Goal: Transaction & Acquisition: Subscribe to service/newsletter

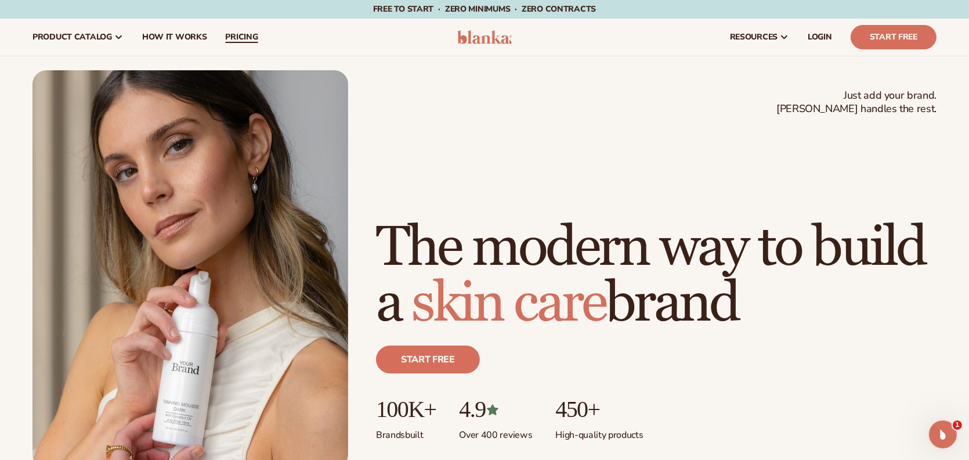
click at [237, 33] on span "pricing" at bounding box center [241, 37] width 33 height 9
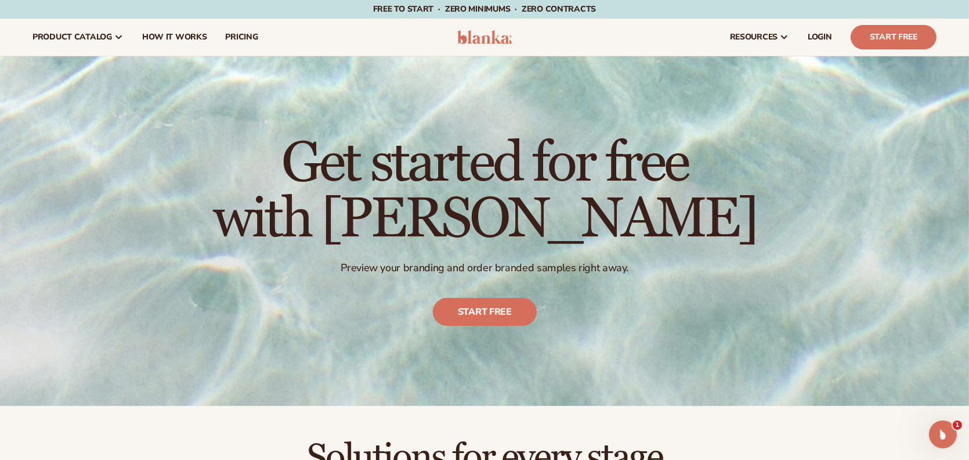
click at [485, 41] on img at bounding box center [484, 37] width 55 height 14
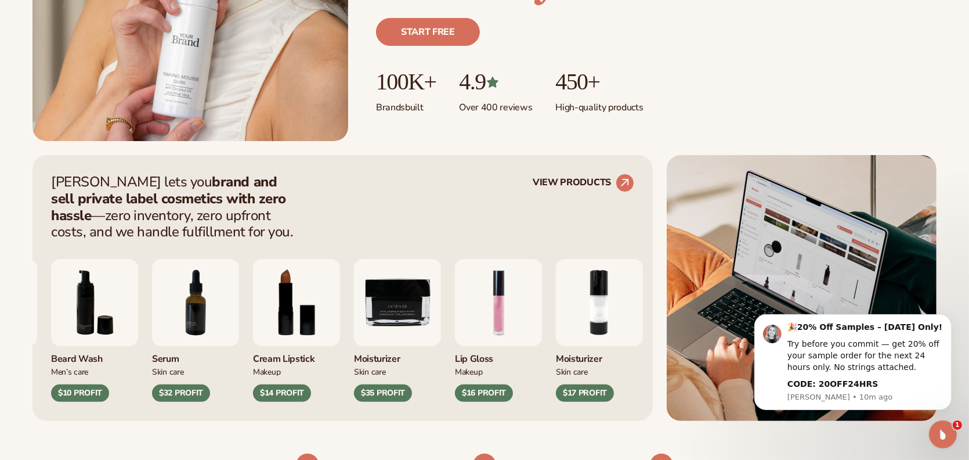
scroll to position [348, 0]
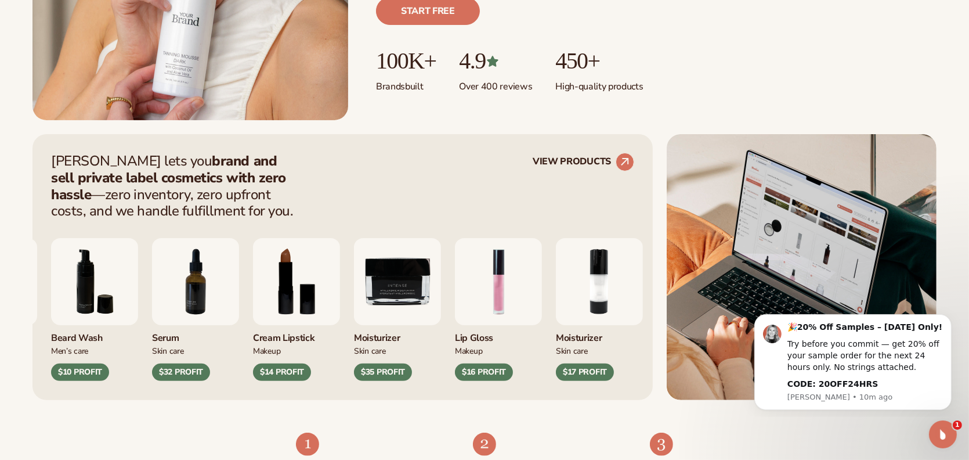
click at [417, 298] on img "9 / 9" at bounding box center [397, 281] width 87 height 87
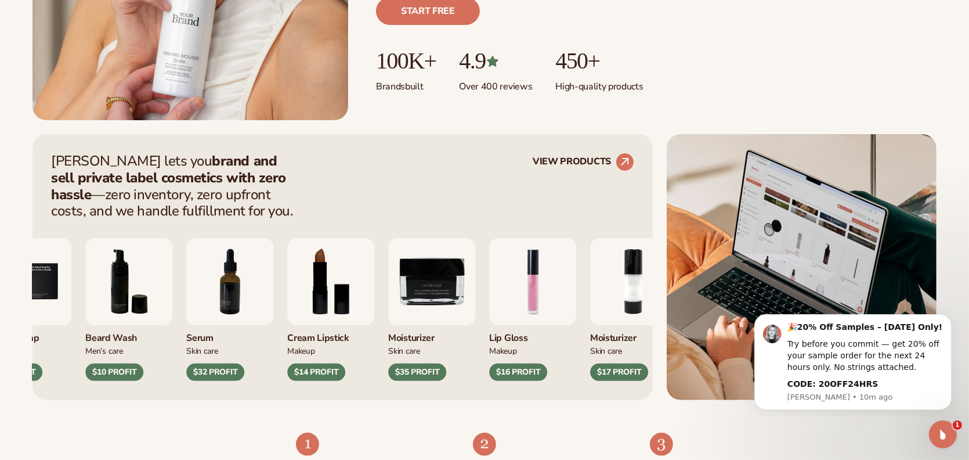
click at [342, 320] on div "[MEDICAL_DATA] Body Care $12 PROFIT Vitamin C Cleanser [MEDICAL_DATA] $21 PROFI…" at bounding box center [73, 309] width 583 height 143
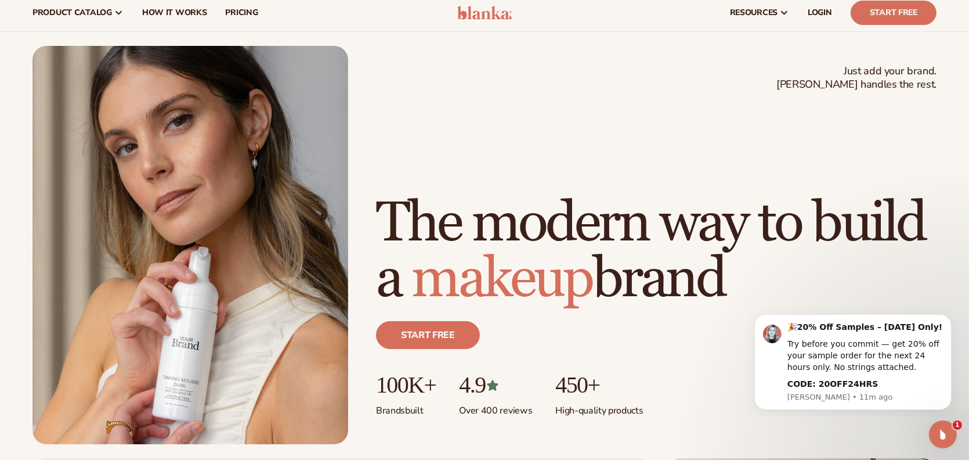
scroll to position [0, 0]
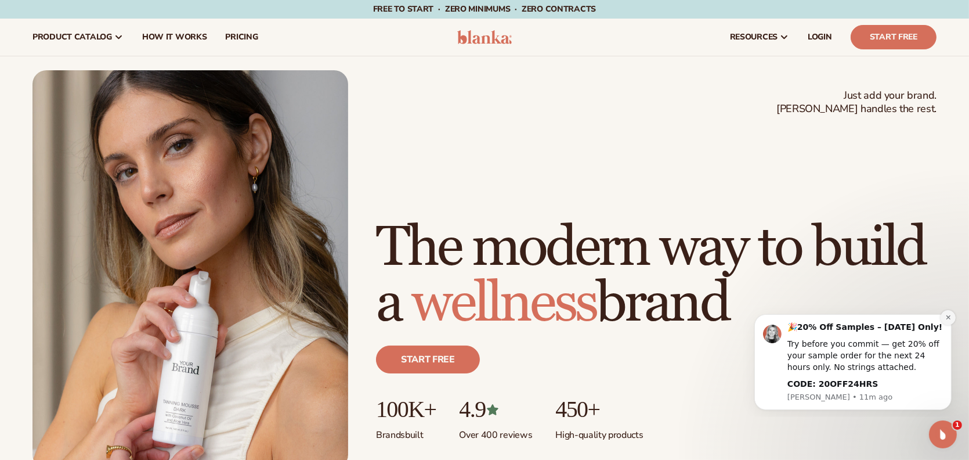
click at [947, 318] on icon "Dismiss notification" at bounding box center [948, 316] width 6 height 6
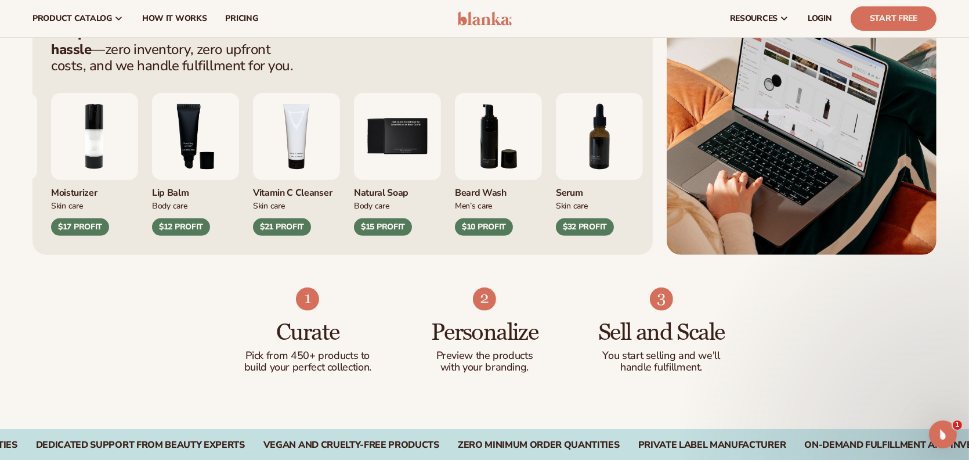
scroll to position [464, 0]
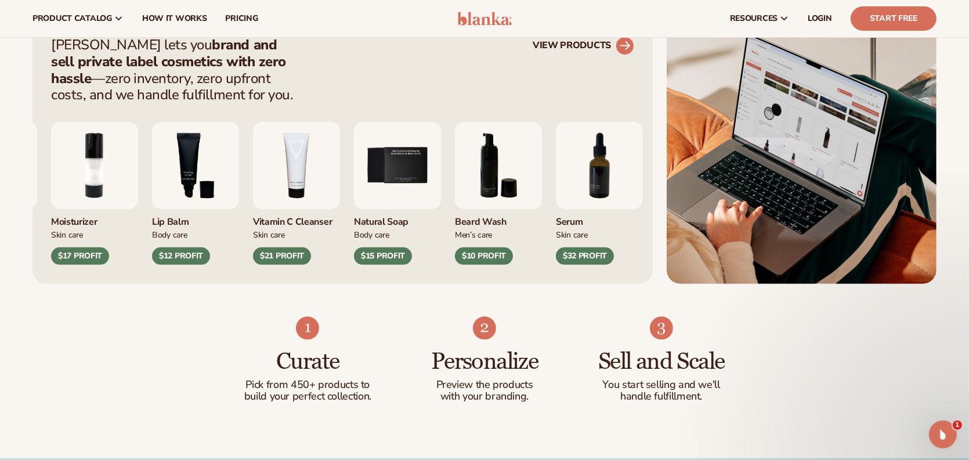
click at [588, 46] on link "VIEW PRODUCTS" at bounding box center [584, 46] width 102 height 19
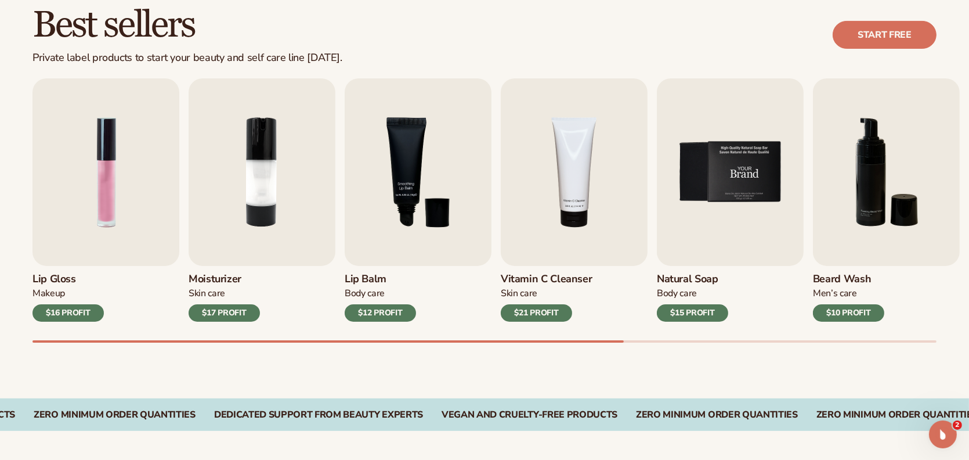
scroll to position [348, 0]
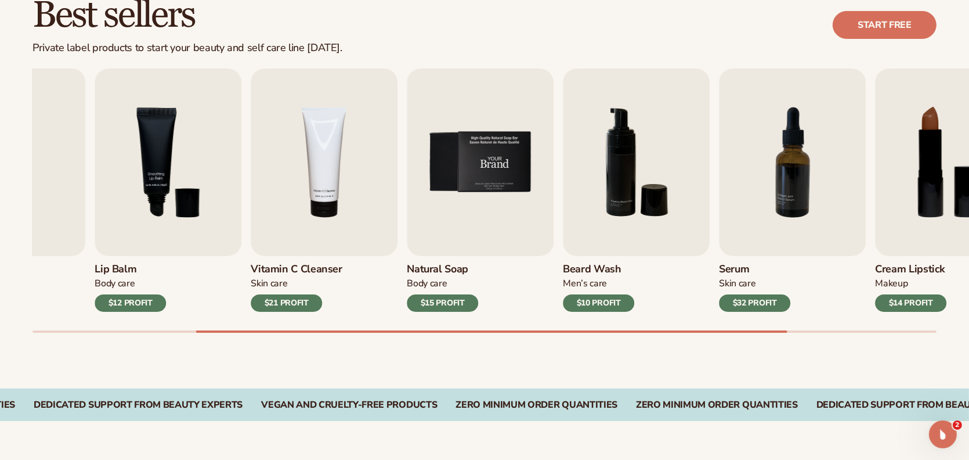
click at [437, 193] on img "5 / 9" at bounding box center [480, 163] width 147 height 188
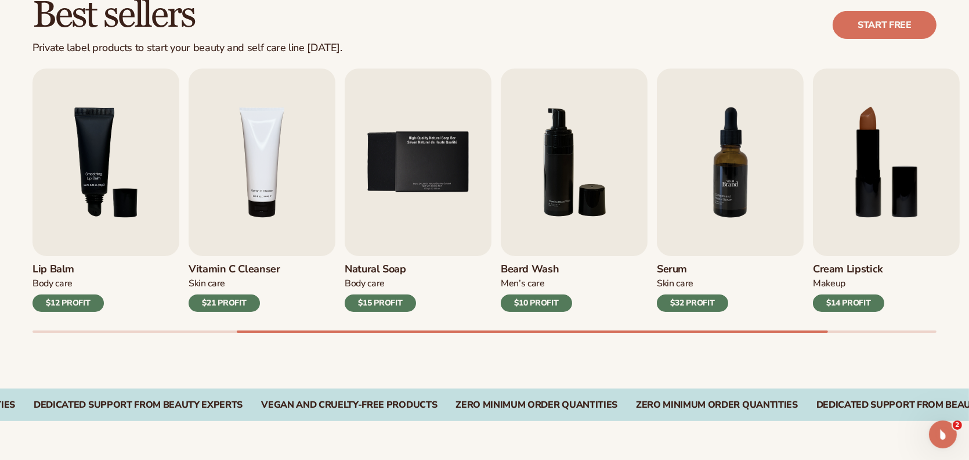
click at [384, 182] on div "Lip Gloss Makeup $16 PROFIT Moisturizer Skin Care $17 PROFIT Lip Balm" at bounding box center [172, 190] width 904 height 243
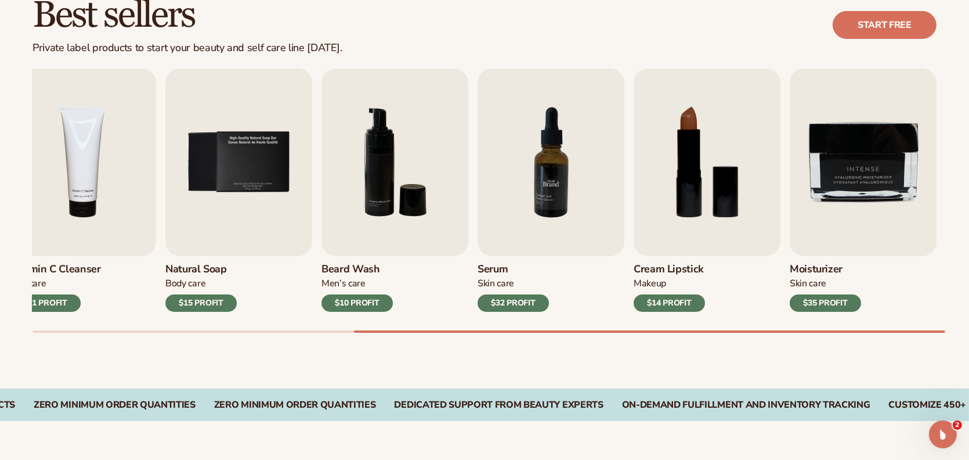
click at [542, 141] on img "7 / 9" at bounding box center [551, 163] width 147 height 188
click at [558, 149] on img "7 / 9" at bounding box center [551, 163] width 147 height 188
click at [489, 265] on h3 "Serum" at bounding box center [513, 269] width 71 height 13
click at [692, 266] on h3 "Cream Lipstick" at bounding box center [669, 269] width 71 height 13
click at [726, 195] on img "8 / 9" at bounding box center [707, 163] width 147 height 188
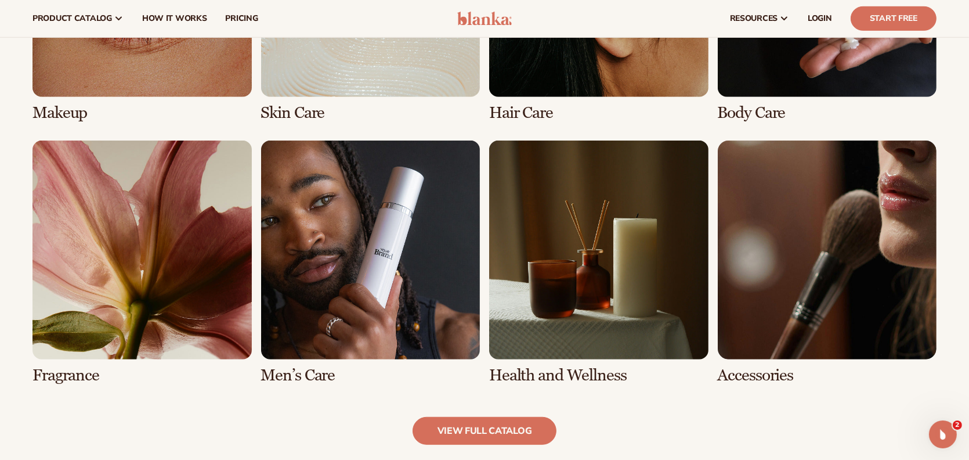
scroll to position [1045, 0]
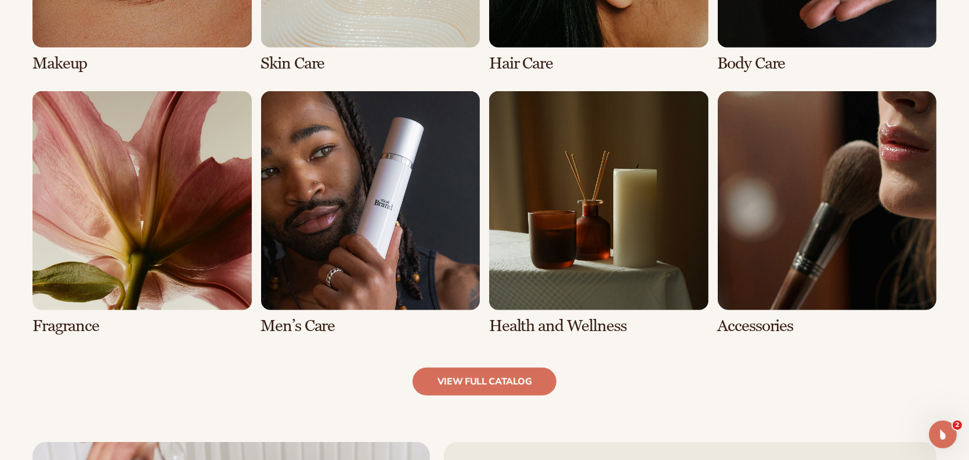
click at [427, 191] on link "6 / 8" at bounding box center [370, 213] width 219 height 244
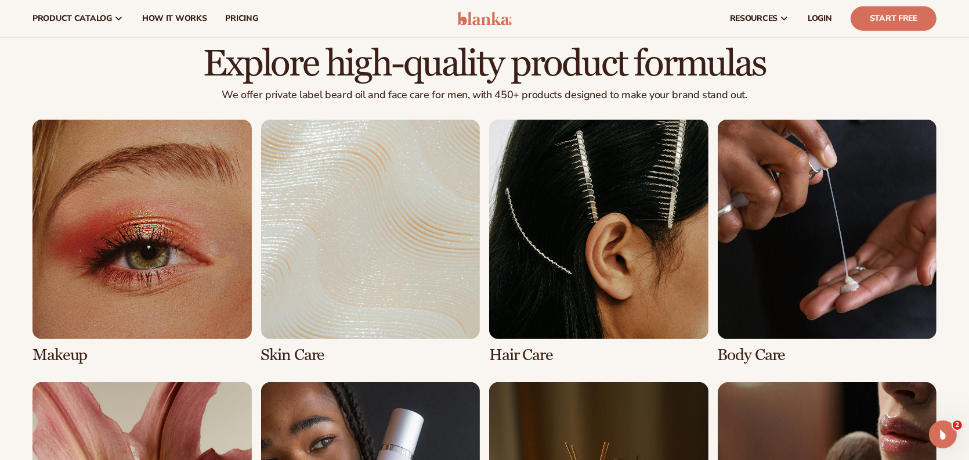
scroll to position [755, 0]
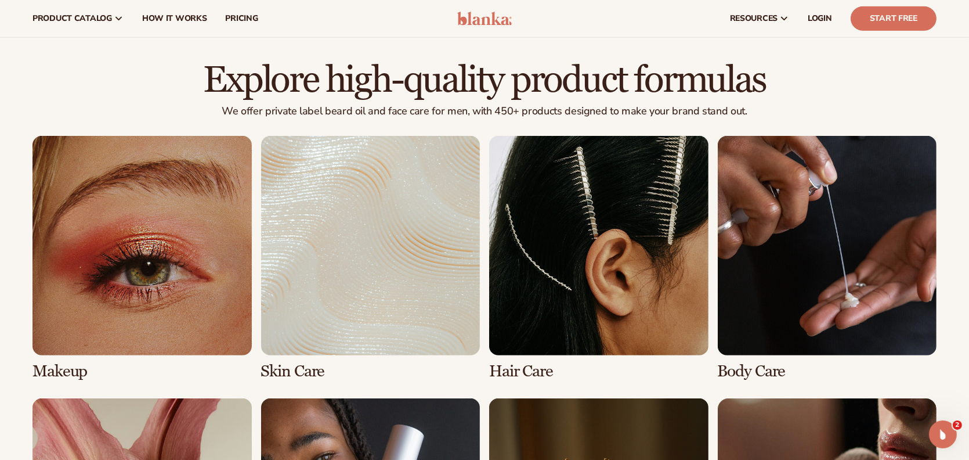
click at [597, 232] on link "3 / 8" at bounding box center [598, 258] width 219 height 244
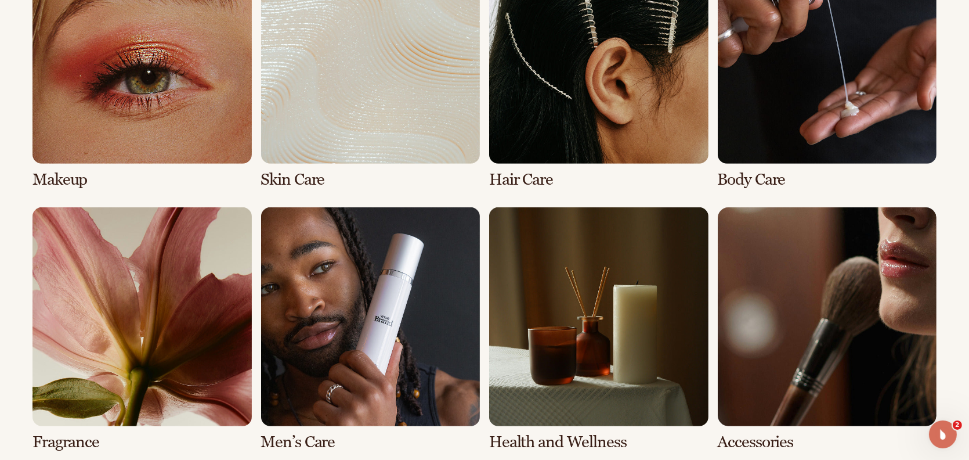
click at [820, 145] on link "4 / 8" at bounding box center [827, 67] width 219 height 244
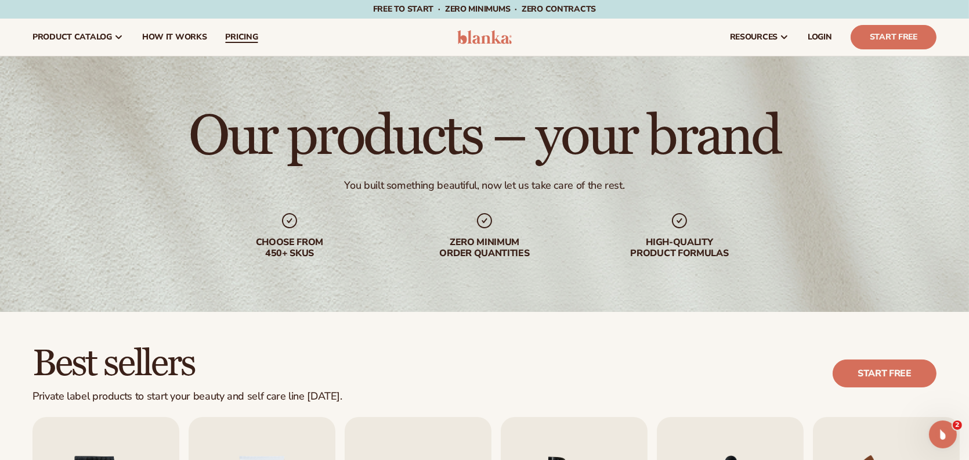
click at [241, 33] on span "pricing" at bounding box center [241, 37] width 33 height 9
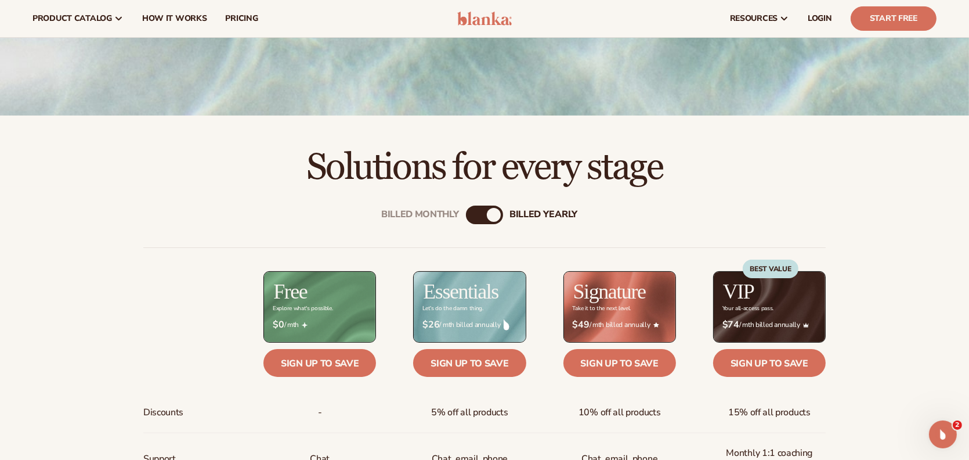
scroll to position [464, 0]
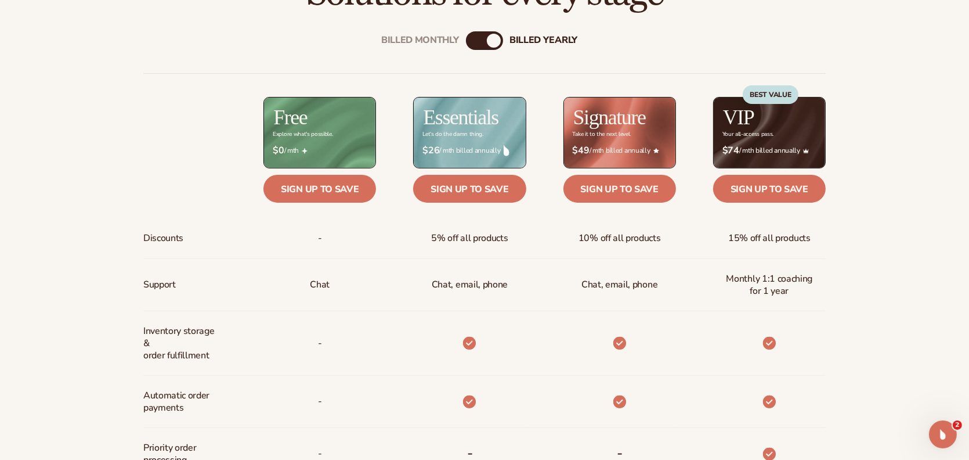
click at [487, 48] on div "billed Yearly" at bounding box center [494, 41] width 14 height 14
click at [492, 48] on div "billed Yearly" at bounding box center [494, 41] width 14 height 14
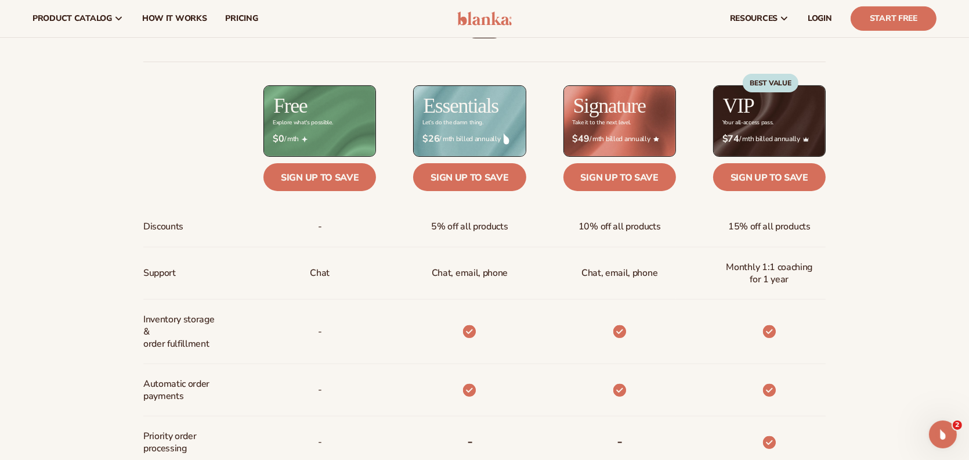
scroll to position [406, 0]
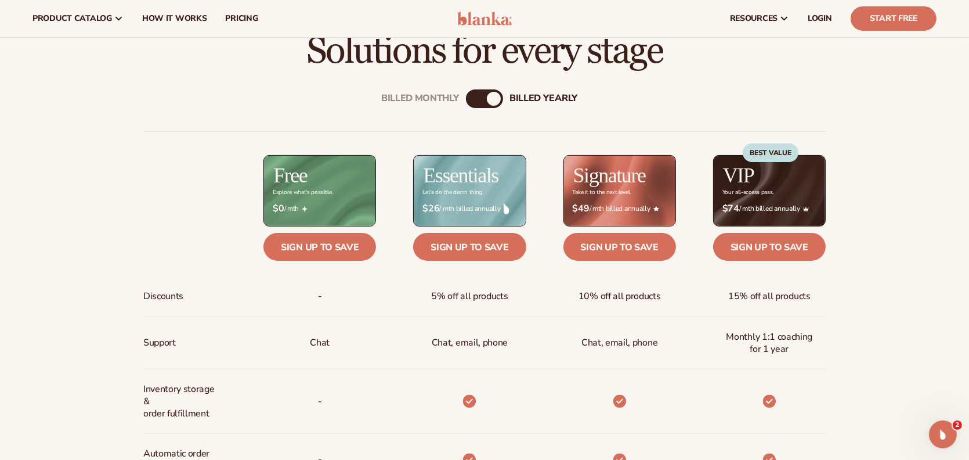
click at [489, 106] on div "billed Yearly" at bounding box center [494, 99] width 14 height 14
click at [439, 104] on div "Billed Monthly" at bounding box center [420, 98] width 78 height 11
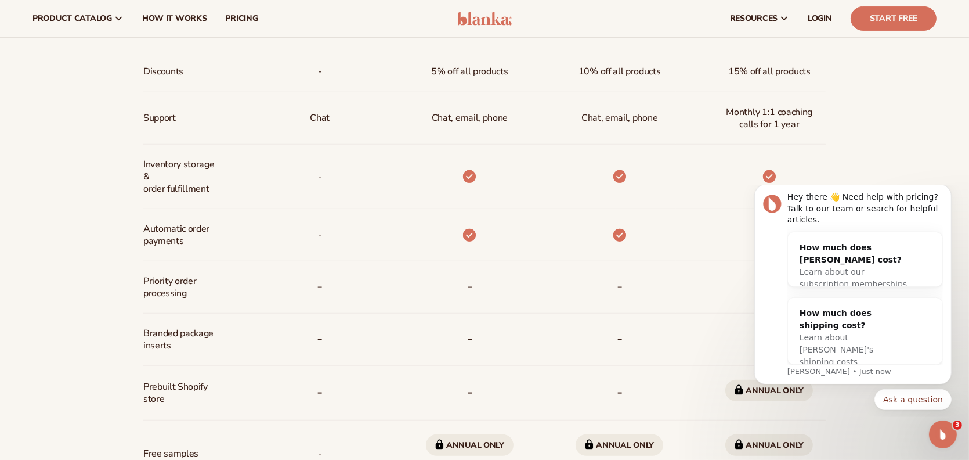
scroll to position [522, 0]
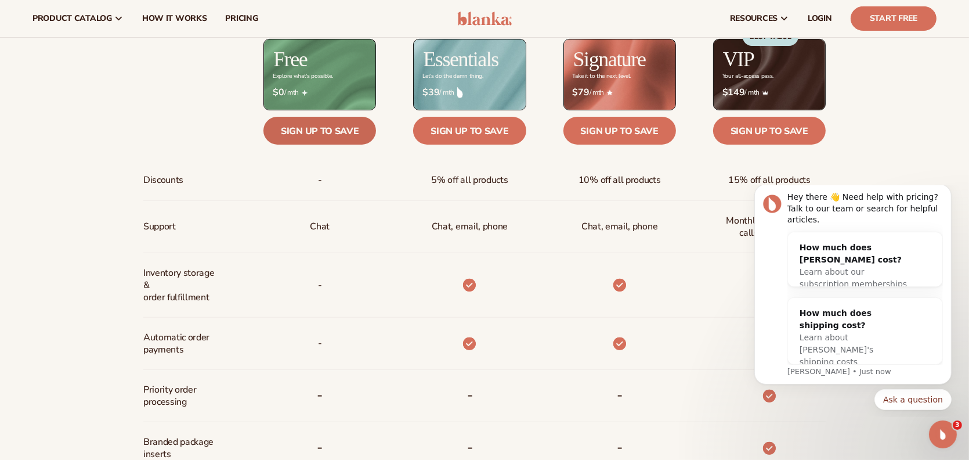
click at [318, 145] on link "Sign up to save" at bounding box center [320, 131] width 113 height 28
